Goal: Task Accomplishment & Management: Complete application form

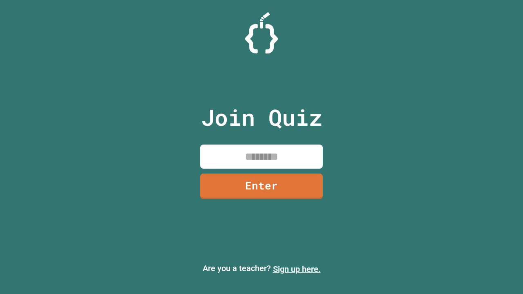
click at [296, 269] on link "Sign up here." at bounding box center [297, 269] width 48 height 10
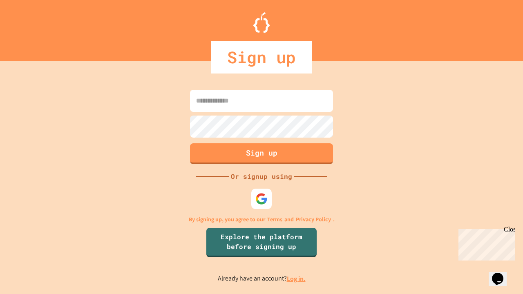
click at [296, 278] on link "Log in." at bounding box center [296, 278] width 19 height 9
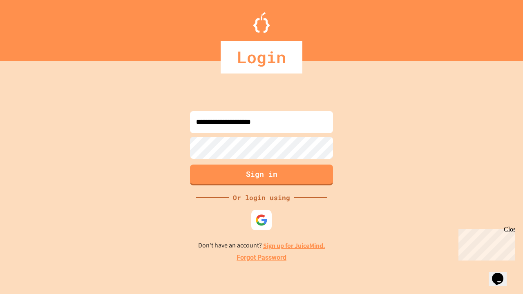
type input "**********"
